Goal: Transaction & Acquisition: Purchase product/service

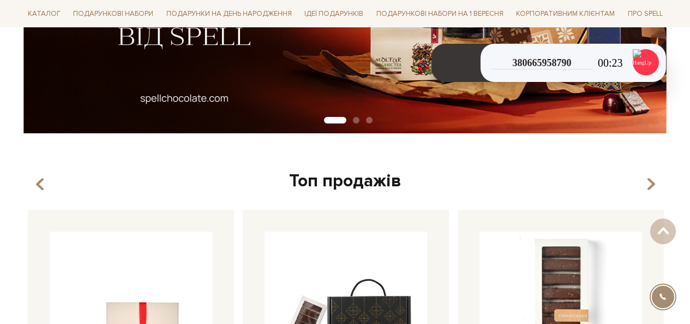
click at [360, 120] on div "Carousel Pagination" at bounding box center [345, 121] width 644 height 10
click at [355, 121] on button "Carousel Page 2" at bounding box center [356, 120] width 7 height 7
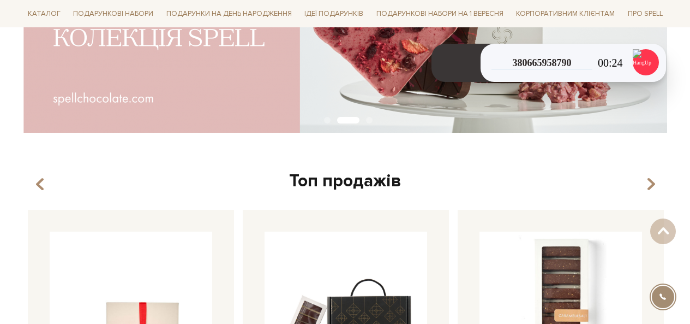
click at [366, 122] on button "Carousel Page 3" at bounding box center [369, 120] width 7 height 7
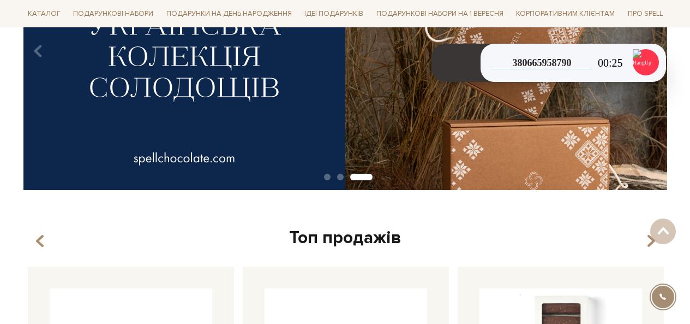
scroll to position [164, 0]
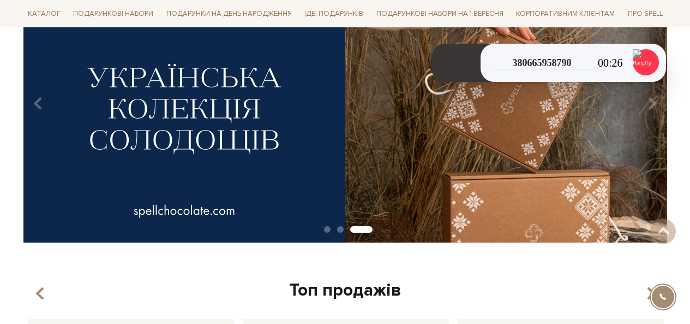
click at [340, 230] on button "Carousel Page 2" at bounding box center [340, 229] width 7 height 7
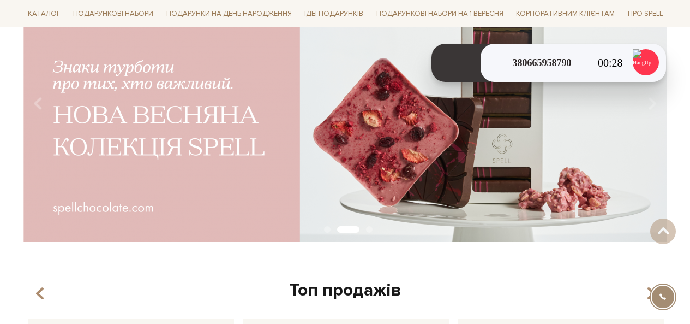
click at [325, 229] on button "Carousel Page 1" at bounding box center [327, 229] width 7 height 7
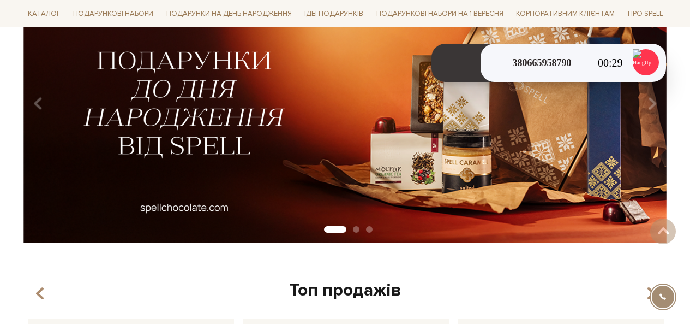
click at [371, 227] on button "Carousel Page 3" at bounding box center [369, 229] width 7 height 7
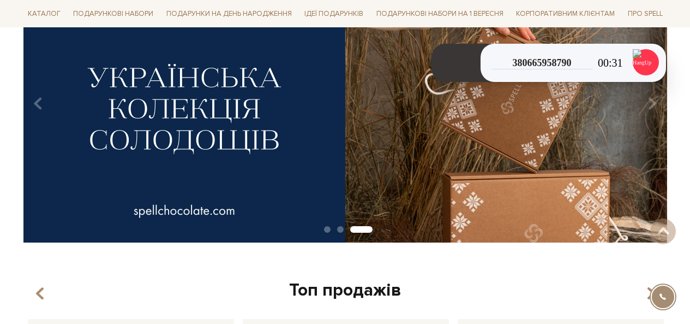
click at [339, 230] on button "Carousel Page 2" at bounding box center [340, 229] width 7 height 7
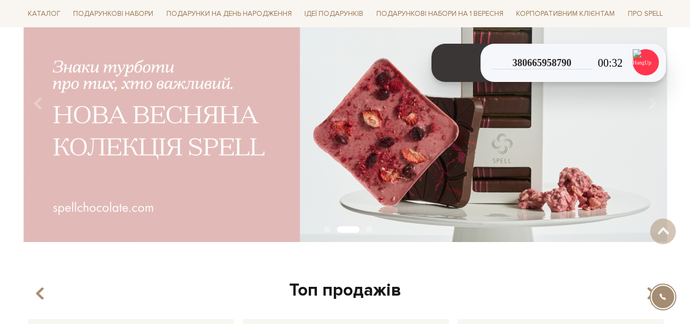
click at [332, 227] on div "Carousel Pagination" at bounding box center [345, 230] width 644 height 10
click at [330, 228] on button "Carousel Page 1" at bounding box center [327, 229] width 7 height 7
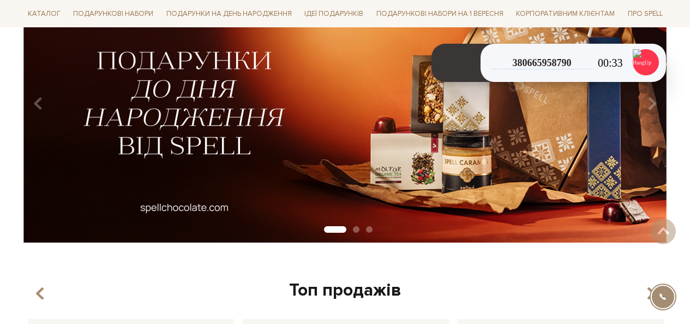
scroll to position [0, 0]
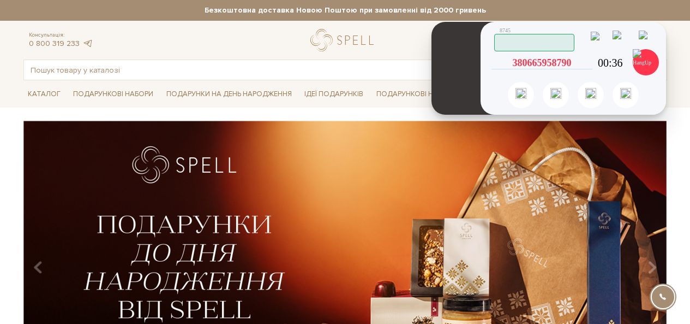
click at [588, 61] on icon at bounding box center [588, 63] width 10 height 10
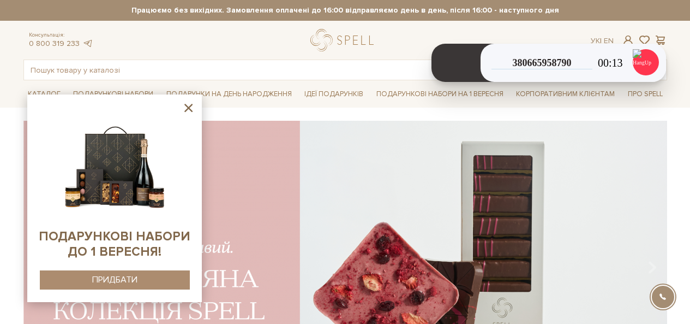
click at [190, 106] on icon at bounding box center [188, 108] width 8 height 8
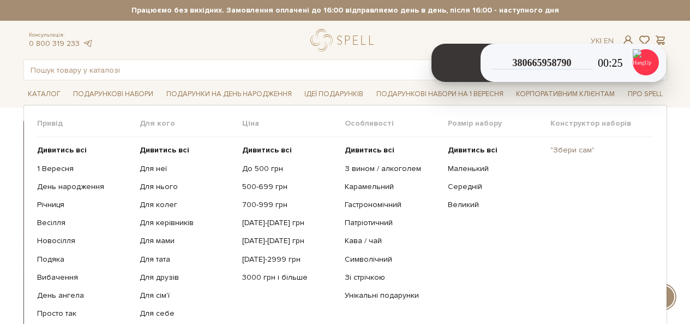
scroll to position [55, 0]
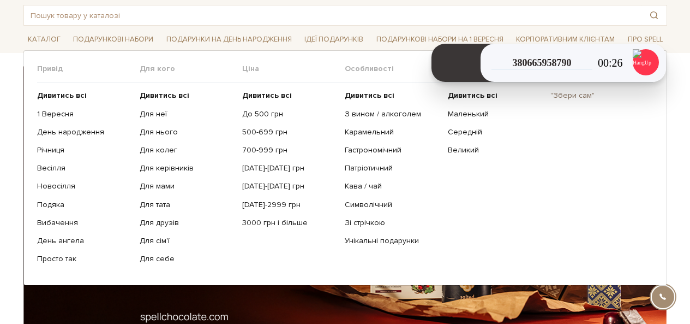
click at [572, 97] on link ""Збери сам"" at bounding box center [597, 96] width 94 height 10
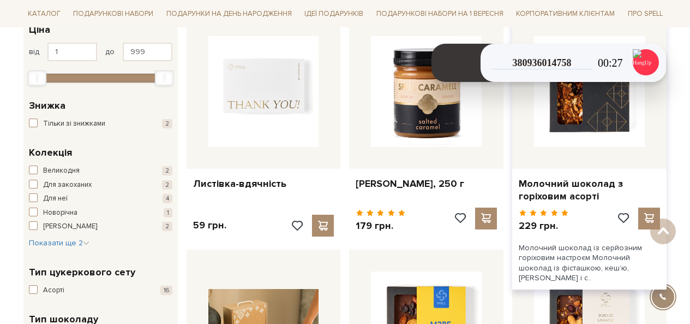
scroll to position [55, 0]
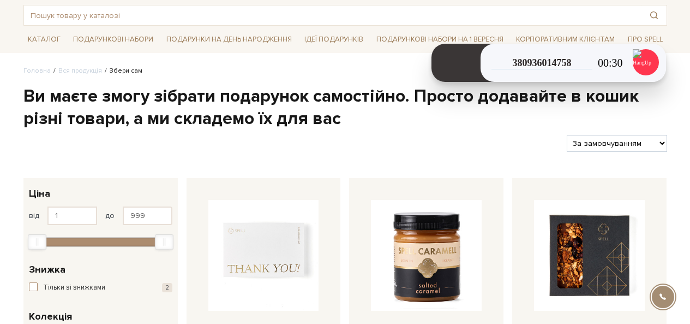
click at [626, 143] on select "За замовчуванням За Ціною (зростання) За Ціною (зменшення) Новинки За популярні…" at bounding box center [617, 143] width 100 height 17
select select "https://spellchocolate.com/our-productions/zbery-sam/?sort=p.price&order=ASC"
click at [567, 135] on select "За замовчуванням За Ціною (зростання) За Ціною (зменшення) Новинки За популярні…" at bounding box center [617, 143] width 100 height 17
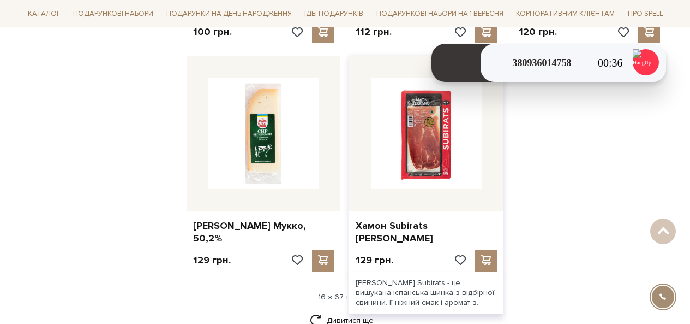
scroll to position [1418, 0]
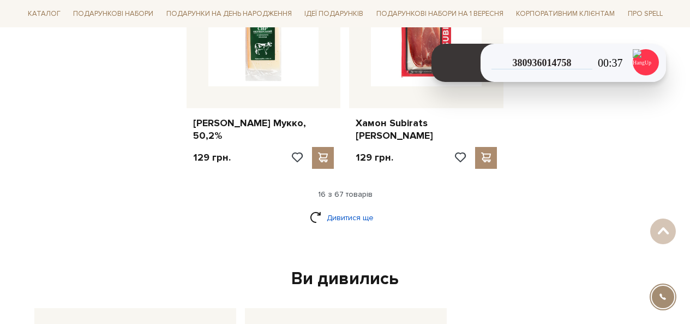
click at [333, 208] on link "Дивитися ще" at bounding box center [345, 217] width 71 height 19
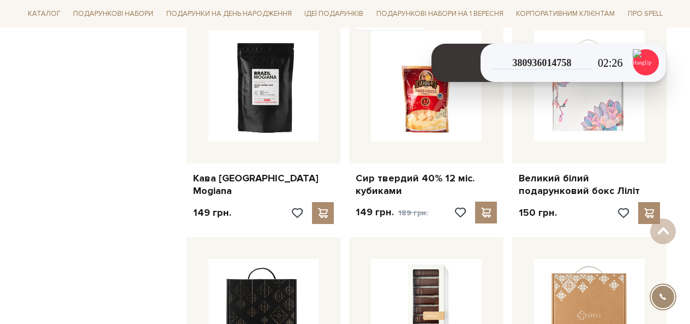
scroll to position [1637, 0]
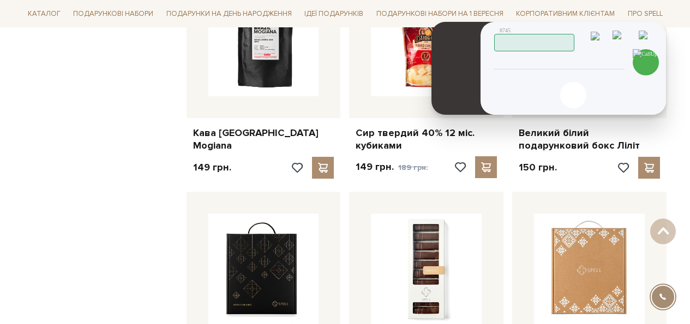
click at [572, 42] on span "Працюю" at bounding box center [572, 43] width 0 height 12
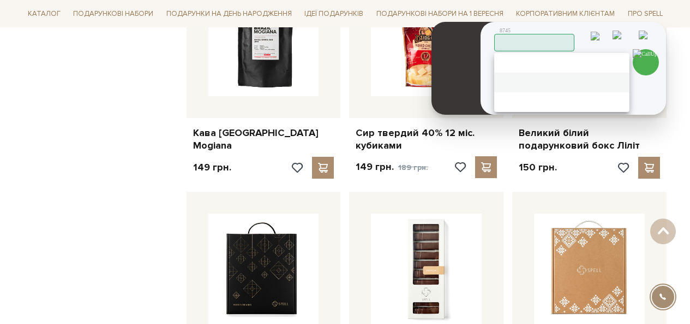
click at [621, 79] on span "Пауза" at bounding box center [621, 82] width 0 height 13
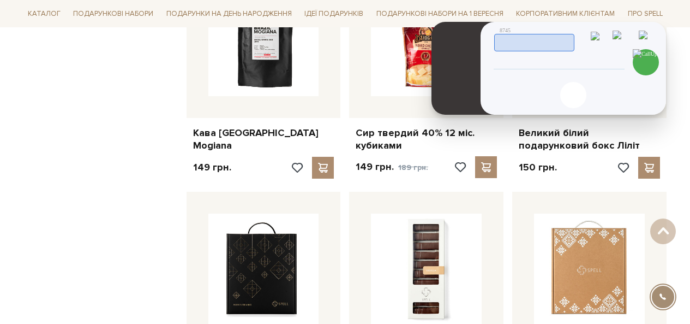
click at [572, 38] on span "Пауза" at bounding box center [572, 43] width 0 height 12
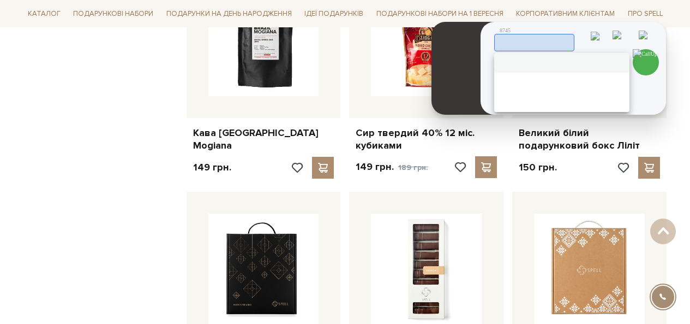
click at [621, 62] on span "Працюю" at bounding box center [621, 62] width 0 height 13
